Goal: Participate in discussion: Engage in conversation with other users on a specific topic

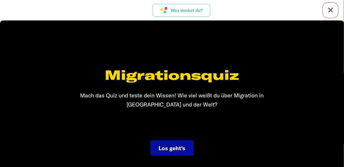
click at [195, 13] on button "Was denkst du?" at bounding box center [182, 10] width 58 height 13
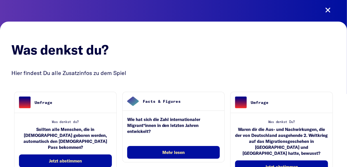
click at [98, 161] on div "Was denkst du? Sollten alle Menschen, die in [DEMOGRAPHIC_DATA] geboren werden,…" at bounding box center [65, 141] width 102 height 57
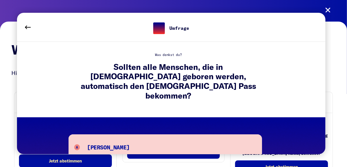
click at [123, 142] on div "A Ja" at bounding box center [165, 147] width 182 height 11
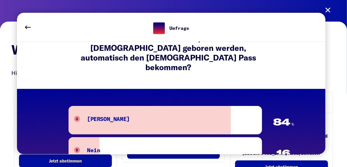
scroll to position [57, 0]
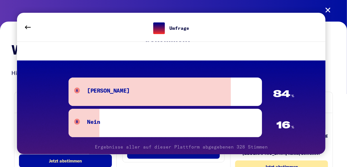
click at [285, 164] on span "Jetzt abstimmen" at bounding box center [281, 166] width 33 height 5
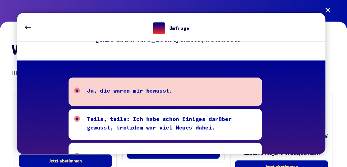
click at [230, 102] on div at bounding box center [165, 91] width 193 height 28
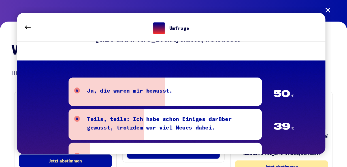
click at [265, 164] on span "Jetzt abstimmen" at bounding box center [281, 166] width 33 height 5
click at [268, 164] on span "Jetzt abstimmen" at bounding box center [281, 166] width 33 height 5
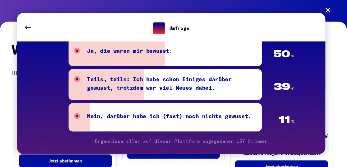
scroll to position [122, 0]
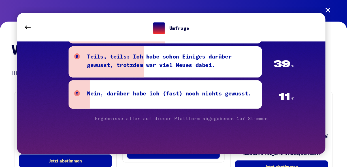
drag, startPoint x: 243, startPoint y: 116, endPoint x: 244, endPoint y: 114, distance: 2.9
click at [244, 114] on div "Ergebnisse aller auf dieser Plattform abgegebenen 157 Stimmen" at bounding box center [182, 115] width 226 height 9
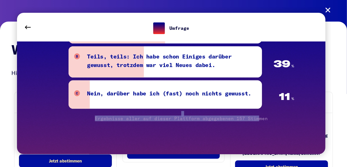
drag, startPoint x: 244, startPoint y: 114, endPoint x: 242, endPoint y: 101, distance: 12.3
click at [243, 100] on div "Nein, darüber habe ich (fast) noch nichts gewusst." at bounding box center [169, 94] width 164 height 11
click at [242, 100] on div "Nein, darüber habe ich (fast) noch nichts gewusst." at bounding box center [169, 94] width 164 height 11
drag, startPoint x: 242, startPoint y: 101, endPoint x: 238, endPoint y: 96, distance: 7.3
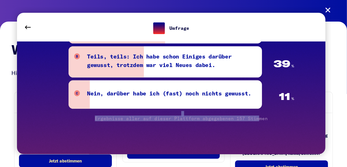
click at [241, 99] on div "Nein, darüber habe ich (fast) noch nichts gewusst." at bounding box center [169, 94] width 164 height 11
click at [236, 94] on div "Nein, darüber habe ich (fast) noch nichts gewusst." at bounding box center [169, 94] width 164 height 11
click at [235, 92] on div "Nein, darüber habe ich (fast) noch nichts gewusst." at bounding box center [169, 94] width 164 height 11
drag, startPoint x: 235, startPoint y: 92, endPoint x: 236, endPoint y: 86, distance: 6.6
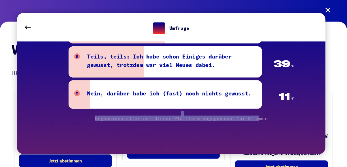
click at [234, 91] on div "Nein, darüber habe ich (fast) noch nichts gewusst." at bounding box center [169, 94] width 164 height 11
click at [236, 89] on div "Nein, darüber habe ich (fast) noch nichts gewusst." at bounding box center [169, 94] width 164 height 11
drag, startPoint x: 236, startPoint y: 83, endPoint x: 248, endPoint y: 123, distance: 41.5
click at [236, 89] on div "Nein, darüber habe ich (fast) noch nichts gewusst." at bounding box center [169, 94] width 164 height 11
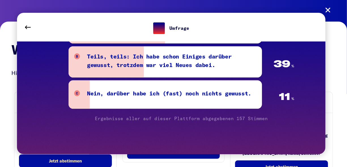
click at [251, 133] on div "A Ja, die waren mir bewusst. 50 % B Teils, teils: Ich habe schon Einiges darübe…" at bounding box center [182, 84] width 226 height 139
drag, startPoint x: 251, startPoint y: 133, endPoint x: 256, endPoint y: 154, distance: 21.0
click at [253, 144] on div "A Ja, die waren mir bewusst. 50 % B Teils, teils: Ich habe schon Einiges darübe…" at bounding box center [182, 84] width 226 height 139
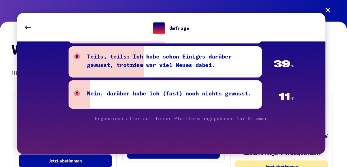
drag, startPoint x: 258, startPoint y: 155, endPoint x: 259, endPoint y: 159, distance: 4.9
click at [259, 159] on div "Was denkst du? Was denkst du? Hier findest Du alle Zusatzinfos zu dem Spiel Umf…" at bounding box center [173, 99] width 347 height 159
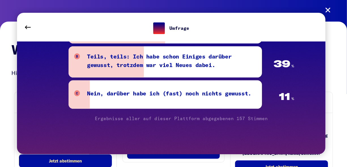
click at [259, 159] on div "Umfrage Was denkst Du? Waren dir die Aus- und Nachwirkungen, die der von Deutsc…" at bounding box center [171, 83] width 320 height 152
click at [259, 158] on div "Umfrage Was denkst Du? Waren dir die Aus- und Nachwirkungen, die der von Deutsc…" at bounding box center [171, 83] width 320 height 152
click at [260, 158] on div "Umfrage Was denkst Du? Waren dir die Aus- und Nachwirkungen, die der von Deutsc…" at bounding box center [171, 83] width 320 height 152
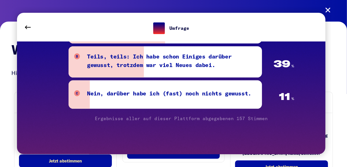
click at [260, 158] on div "Umfrage Was denkst Du? Waren dir die Aus- und Nachwirkungen, die der von Deutsc…" at bounding box center [171, 83] width 320 height 152
click at [260, 157] on div "Umfrage Was denkst Du? Waren dir die Aus- und Nachwirkungen, die der von Deutsc…" at bounding box center [171, 83] width 320 height 152
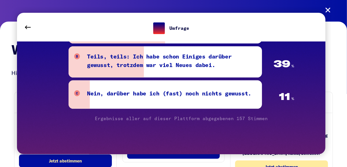
click at [261, 159] on div "Was denkst du? Was denkst du? Hier findest Du alle Zusatzinfos zu dem Spiel Umf…" at bounding box center [173, 99] width 347 height 159
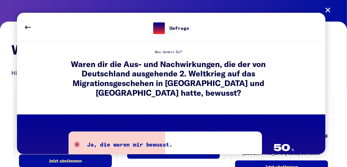
scroll to position [0, 0]
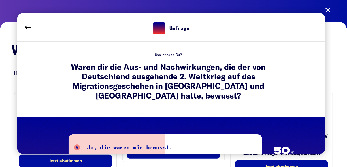
click at [331, 12] on div "Umfrage Was denkst Du? Waren dir die Aus- und Nachwirkungen, die der von Deutsc…" at bounding box center [171, 83] width 320 height 152
click at [328, 10] on div "Umfrage Was denkst Du? Waren dir die Aus- und Nachwirkungen, die der von Deutsc…" at bounding box center [171, 83] width 320 height 152
drag, startPoint x: 307, startPoint y: 159, endPoint x: 307, endPoint y: 134, distance: 24.9
click at [307, 158] on div "Umfrage Was denkst Du? Waren dir die Aus- und Nachwirkungen, die der von Deutsc…" at bounding box center [171, 83] width 320 height 152
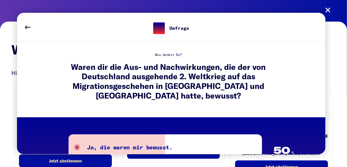
click at [327, 11] on div "Umfrage Was denkst Du? Waren dir die Aus- und Nachwirkungen, die der von Deutsc…" at bounding box center [171, 83] width 320 height 152
